Goal: Check status

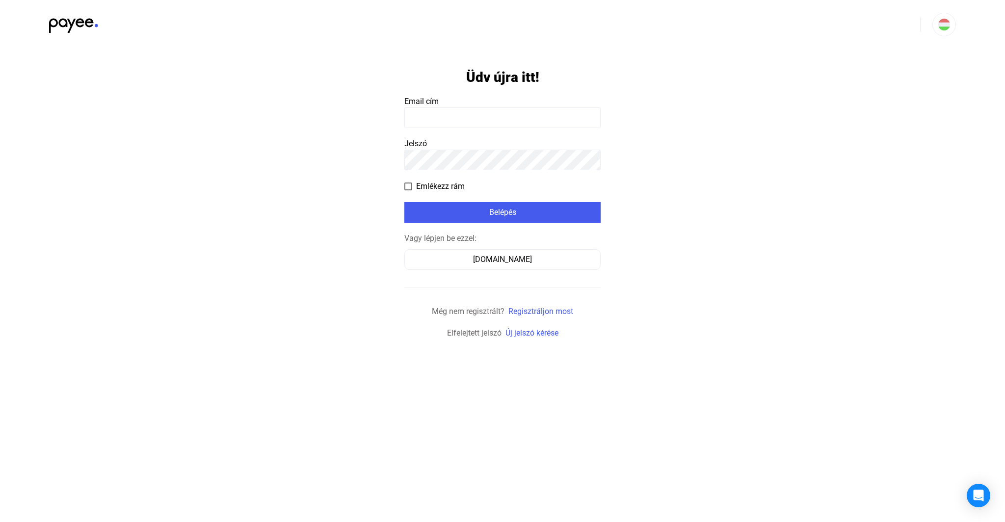
click at [598, 122] on input at bounding box center [502, 117] width 196 height 21
type input "**********"
click at [551, 219] on button "Belépés" at bounding box center [502, 212] width 196 height 21
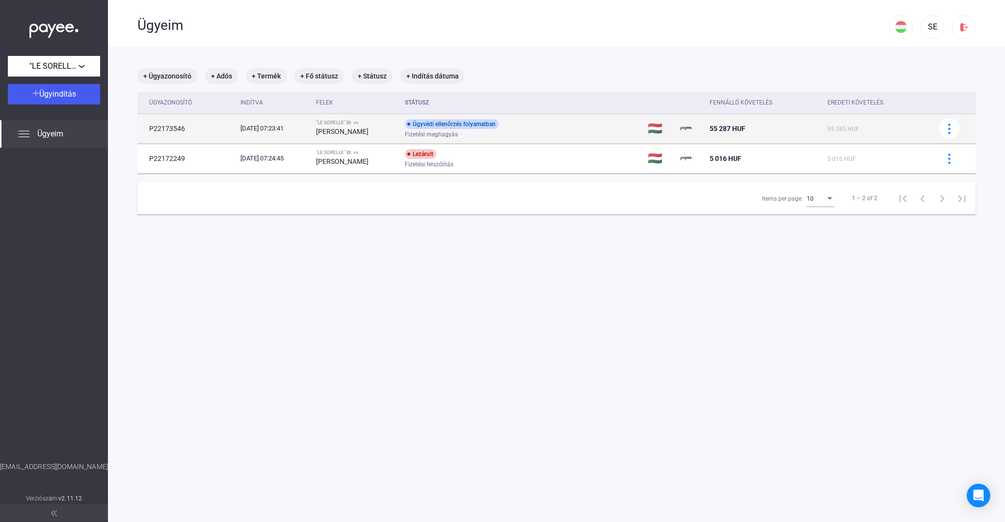
click at [178, 129] on td "P22173546" at bounding box center [186, 128] width 99 height 29
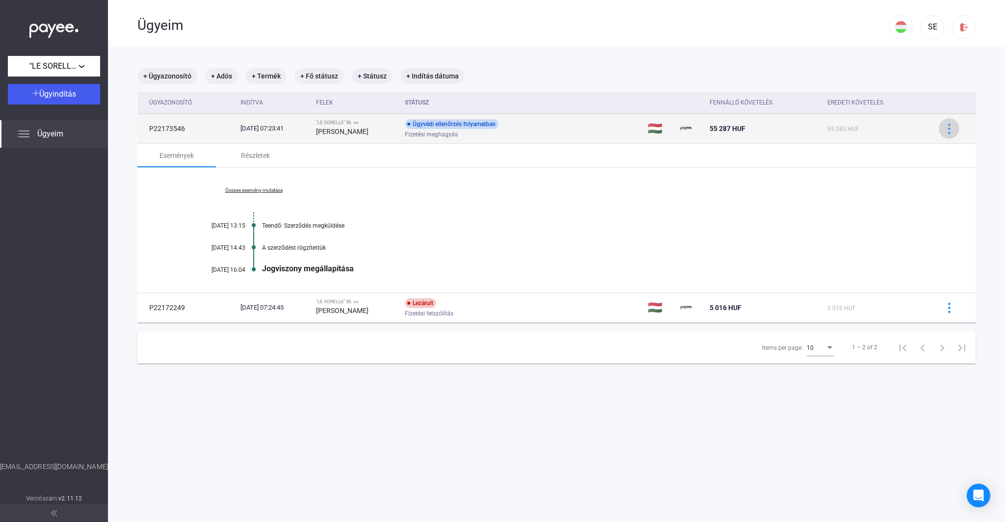
click at [951, 130] on img at bounding box center [949, 129] width 10 height 10
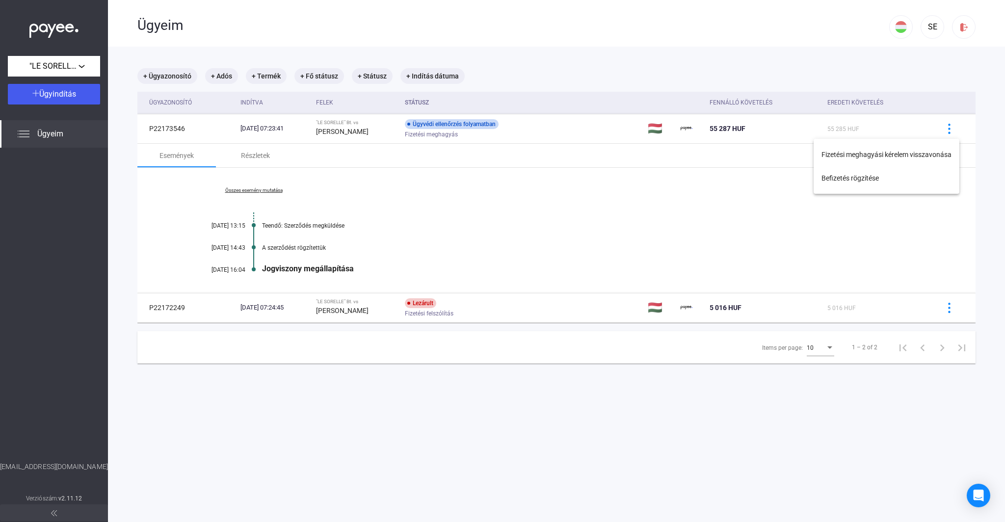
click at [939, 76] on div at bounding box center [502, 261] width 1005 height 522
